Goal: Information Seeking & Learning: Find contact information

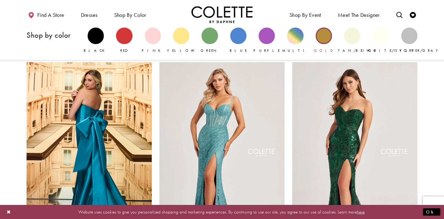
click at [323, 40] on div "Primary block" at bounding box center [324, 36] width 16 height 16
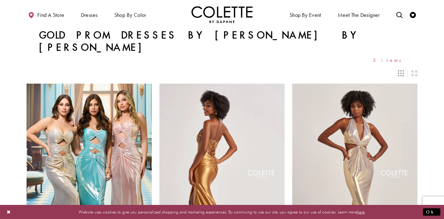
click at [411, 66] on div "Layout Controls" at bounding box center [414, 72] width 13 height 13
click at [402, 70] on icon "Switch layout to 3 columns" at bounding box center [401, 73] width 6 height 6
click at [416, 70] on icon "Switch layout to 2 columns" at bounding box center [415, 73] width 6 height 6
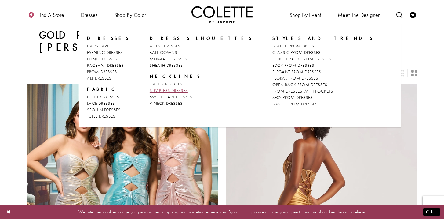
click at [156, 88] on span "STRAPLESS DRESSES" at bounding box center [169, 90] width 38 height 6
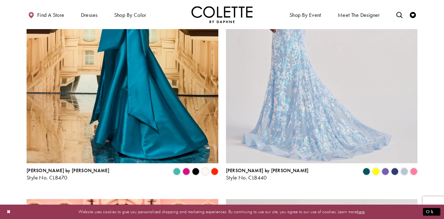
scroll to position [179, 0]
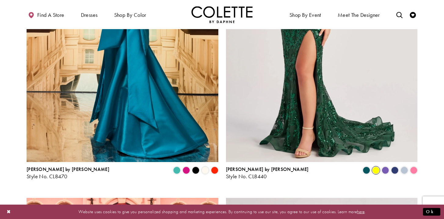
click at [375, 167] on span "Product List" at bounding box center [376, 169] width 7 height 7
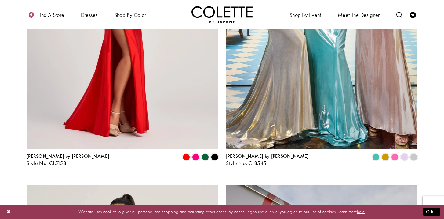
scroll to position [825, 0]
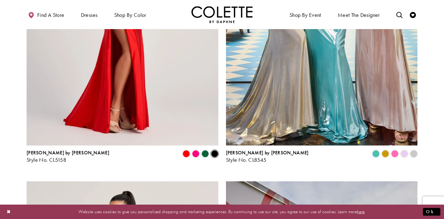
click at [213, 152] on span "Product List" at bounding box center [214, 153] width 7 height 7
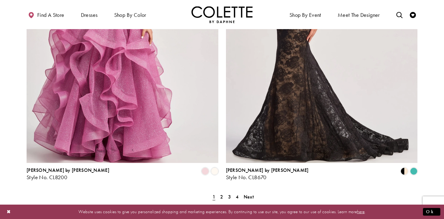
scroll to position [2076, 0]
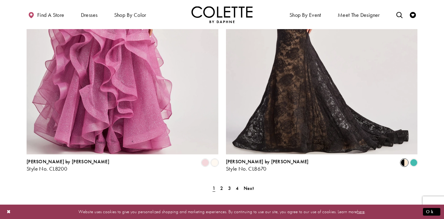
click at [404, 161] on span "Product List" at bounding box center [404, 162] width 7 height 7
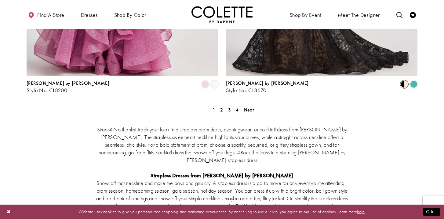
scroll to position [2153, 0]
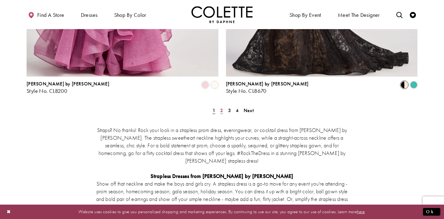
click at [222, 110] on span "2" at bounding box center [221, 110] width 3 height 6
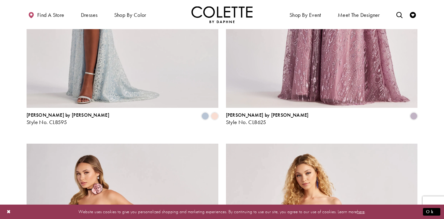
scroll to position [861, 0]
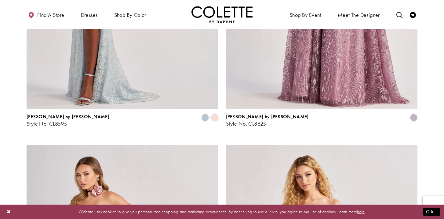
click at [214, 112] on div "Colette by Daphne Style No. CL8595 Skip Color List #b1f52ce120 to end Color Lis…" at bounding box center [123, 117] width 192 height 17
click at [214, 116] on span "Product List" at bounding box center [214, 117] width 7 height 7
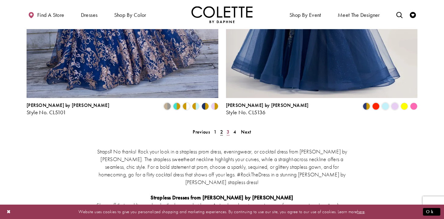
scroll to position [2131, 0]
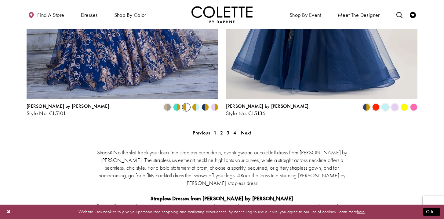
click at [187, 105] on span "Product List" at bounding box center [186, 106] width 7 height 7
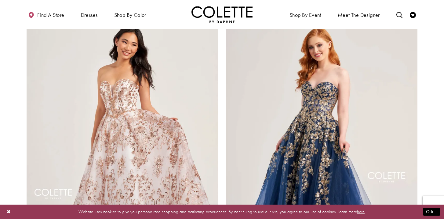
scroll to position [1945, 0]
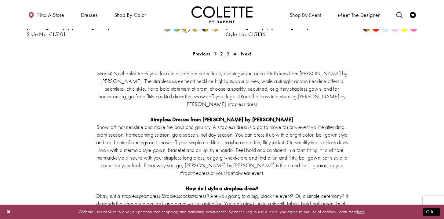
click at [229, 51] on span "3" at bounding box center [228, 53] width 3 height 6
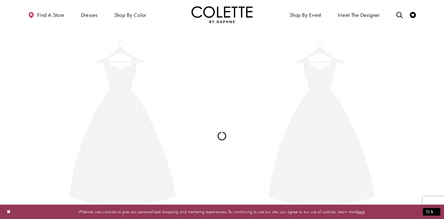
scroll to position [33, 0]
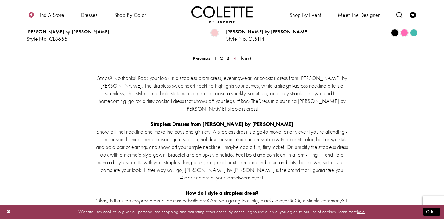
click at [234, 60] on span "4" at bounding box center [235, 58] width 3 height 6
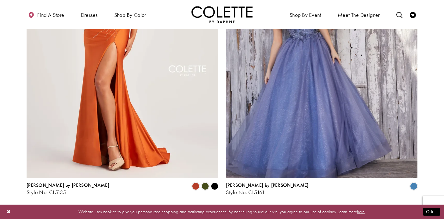
scroll to position [234, 0]
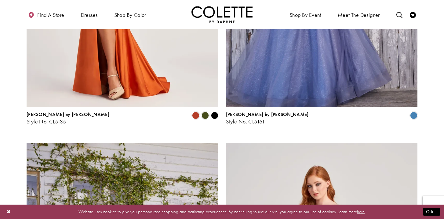
click at [215, 116] on polygon "Product List" at bounding box center [214, 114] width 9 height 9
click at [216, 115] on polygon "Product List" at bounding box center [214, 114] width 9 height 9
click at [205, 116] on span "Product List" at bounding box center [205, 115] width 7 height 7
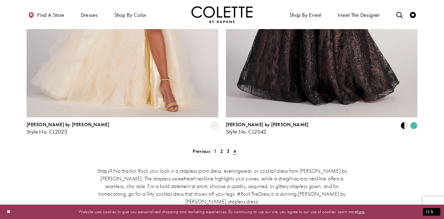
scroll to position [1489, 0]
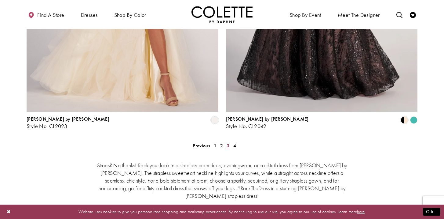
click at [226, 143] on link "3" at bounding box center [228, 145] width 6 height 9
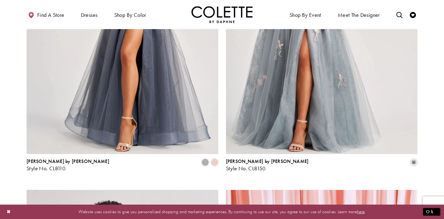
scroll to position [820, 0]
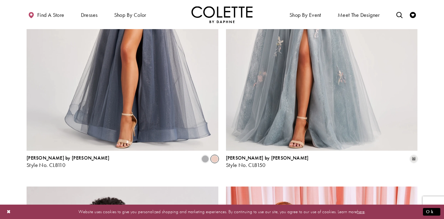
click at [215, 157] on span "Product List" at bounding box center [214, 158] width 7 height 7
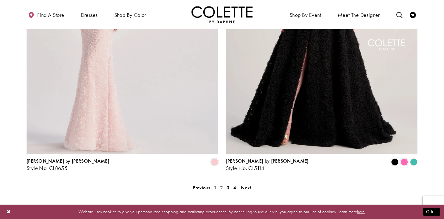
scroll to position [2080, 0]
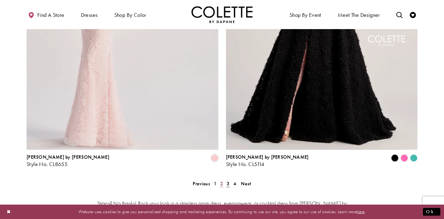
click at [221, 183] on span "2" at bounding box center [221, 183] width 3 height 6
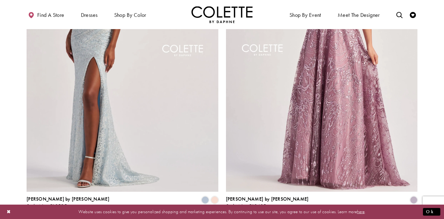
scroll to position [853, 0]
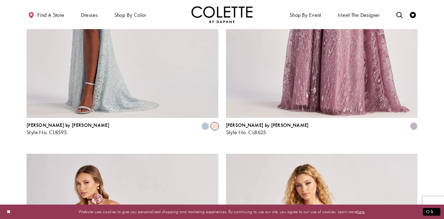
click at [215, 126] on span "Product List" at bounding box center [214, 125] width 7 height 7
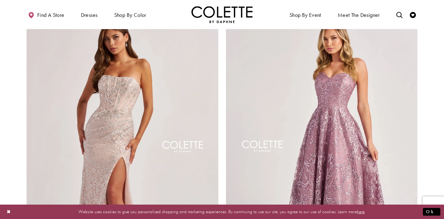
scroll to position [684, 0]
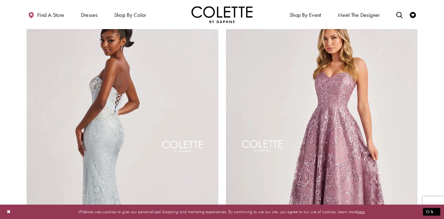
click at [180, 104] on img "Visit Colette by Daphne Style No. CL8595 Page" at bounding box center [123, 147] width 192 height 279
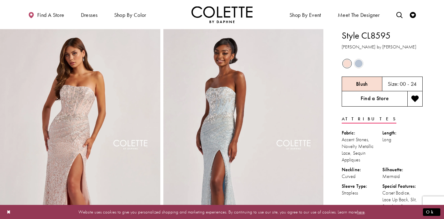
click at [382, 99] on link "Find a Store" at bounding box center [375, 98] width 66 height 15
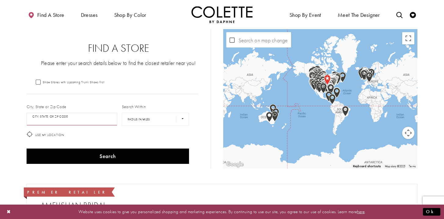
click at [76, 120] on input "City, State, or ZIP Code" at bounding box center [72, 118] width 91 height 13
type input "*"
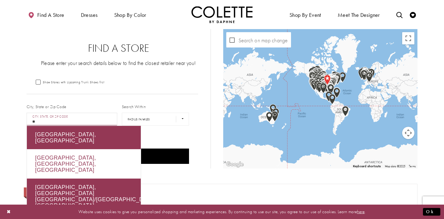
click at [90, 149] on div "Edmonton, AB, Canada" at bounding box center [84, 163] width 114 height 29
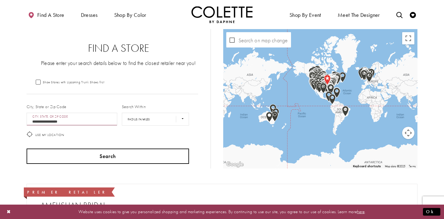
type input "**********"
click at [98, 155] on button "Search" at bounding box center [108, 155] width 163 height 15
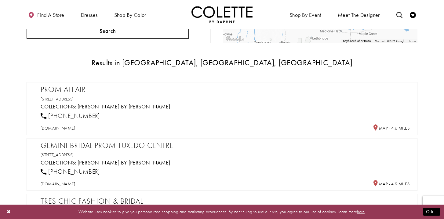
scroll to position [126, 0]
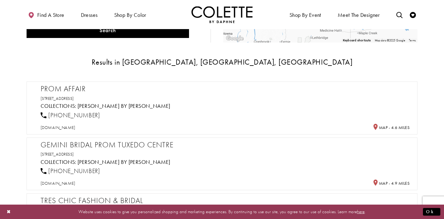
click at [67, 89] on h2 "Prom Affair" at bounding box center [225, 88] width 369 height 9
click at [103, 105] on link "[PERSON_NAME] by [PERSON_NAME]" at bounding box center [124, 105] width 93 height 7
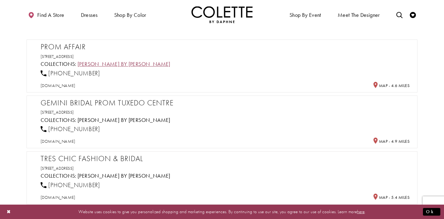
scroll to position [168, 0]
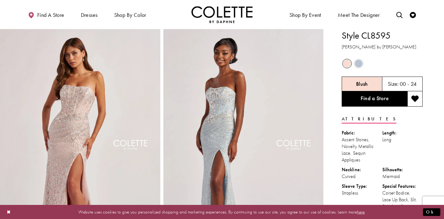
drag, startPoint x: 363, startPoint y: 38, endPoint x: 394, endPoint y: 36, distance: 30.9
click at [394, 36] on h1 "Style CL8595" at bounding box center [382, 35] width 81 height 13
copy h1 "CL8595"
